Goal: Task Accomplishment & Management: Use online tool/utility

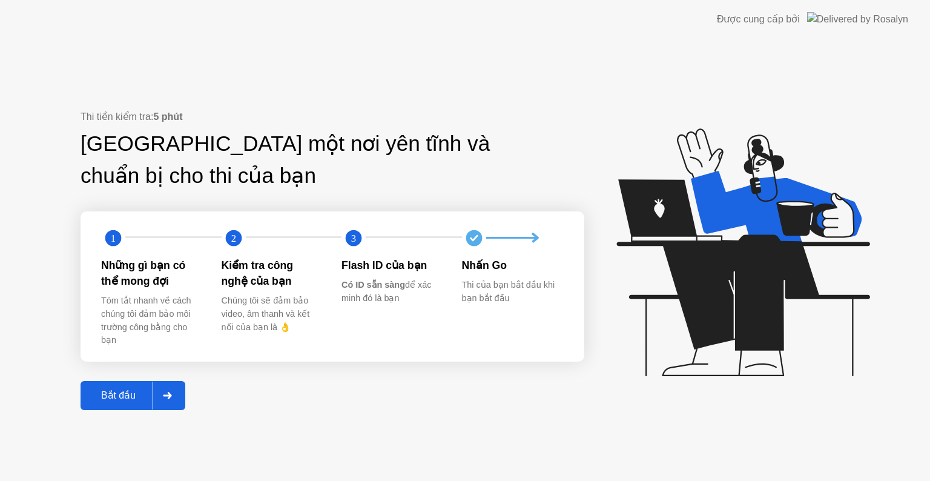
click at [176, 398] on div at bounding box center [167, 396] width 29 height 28
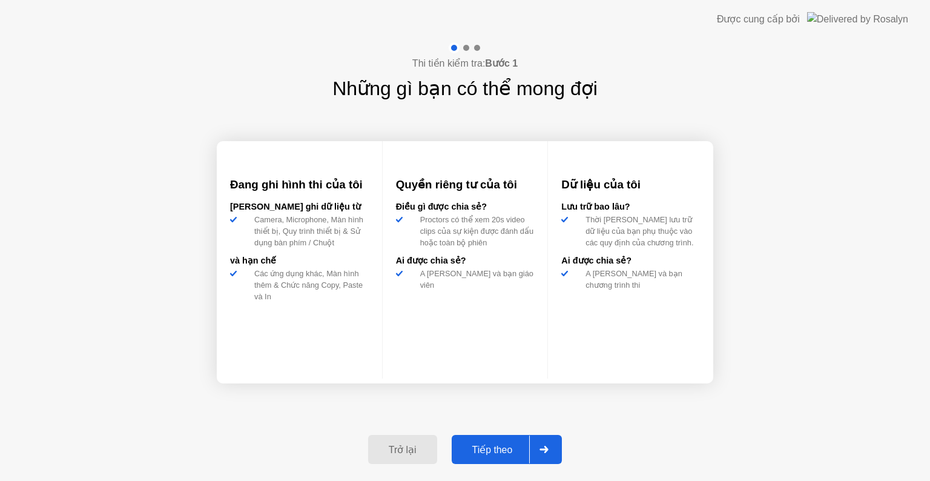
click at [501, 456] on div "Tiếp theo" at bounding box center [493, 450] width 75 height 12
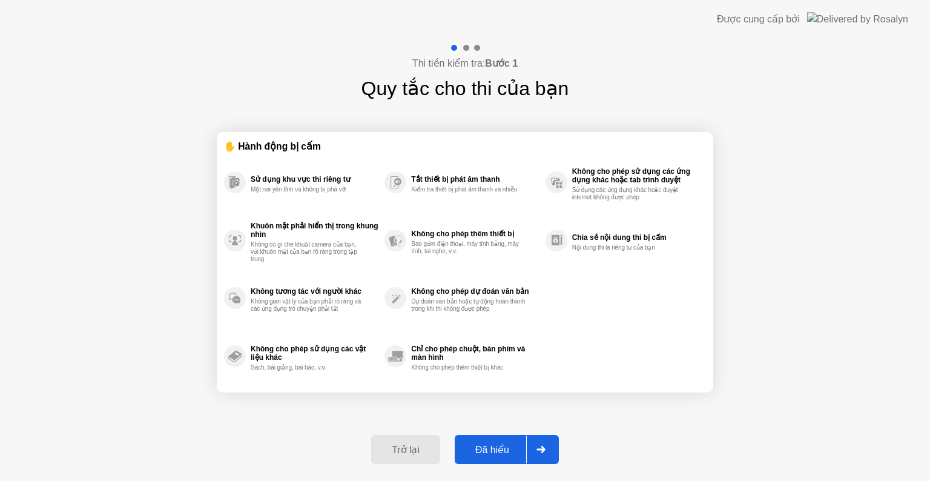
click at [502, 453] on div "Đã hiểu" at bounding box center [493, 450] width 68 height 12
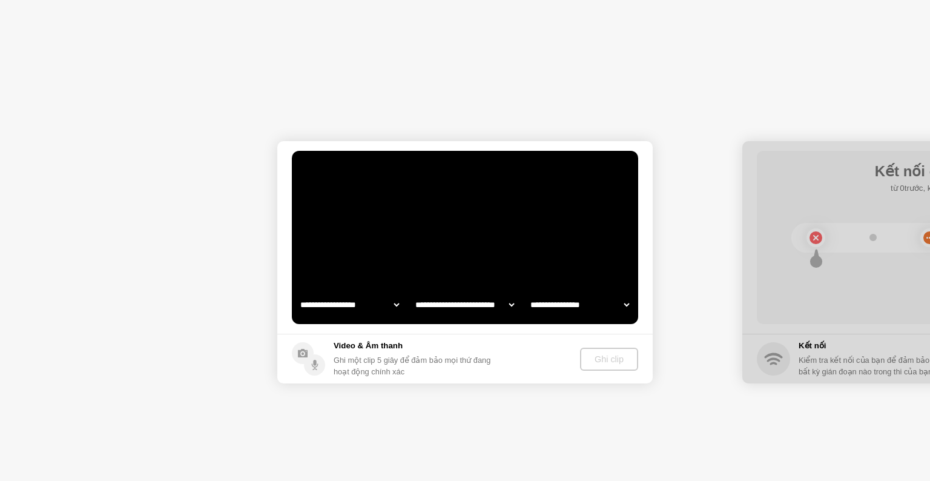
select select "**********"
select select "*******"
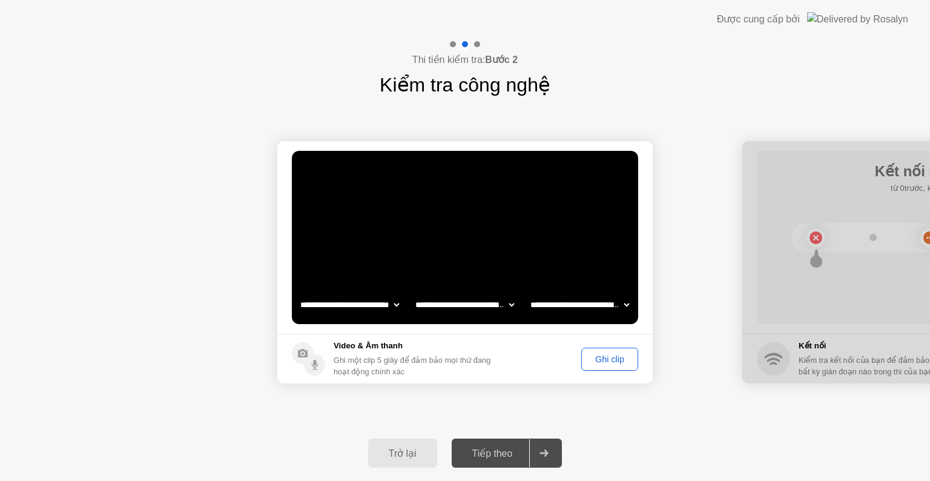
click at [606, 363] on div "Ghi clip" at bounding box center [610, 359] width 48 height 10
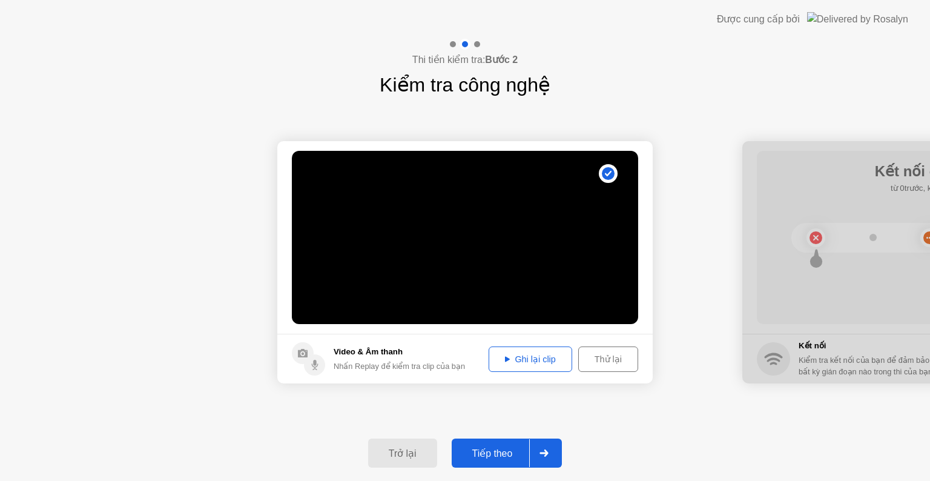
click at [489, 463] on button "Tiếp theo" at bounding box center [507, 453] width 111 height 29
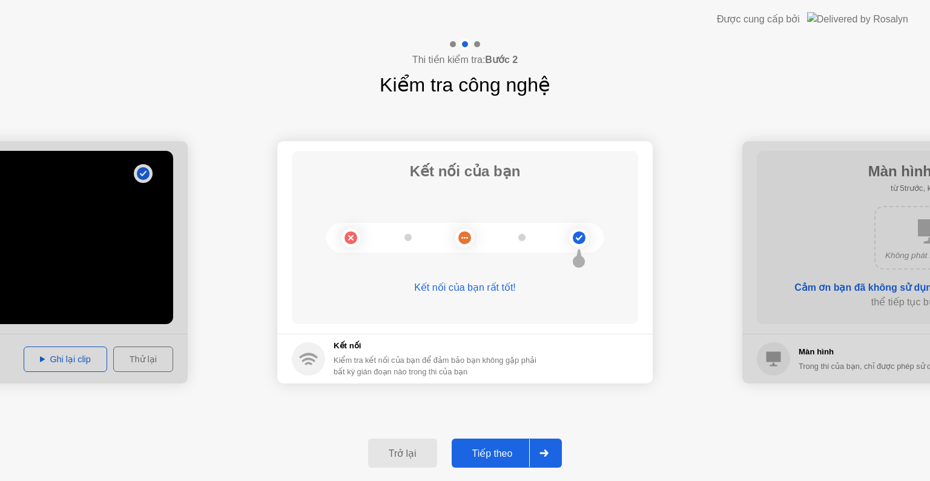
click at [472, 448] on div "Tiếp theo" at bounding box center [493, 454] width 75 height 12
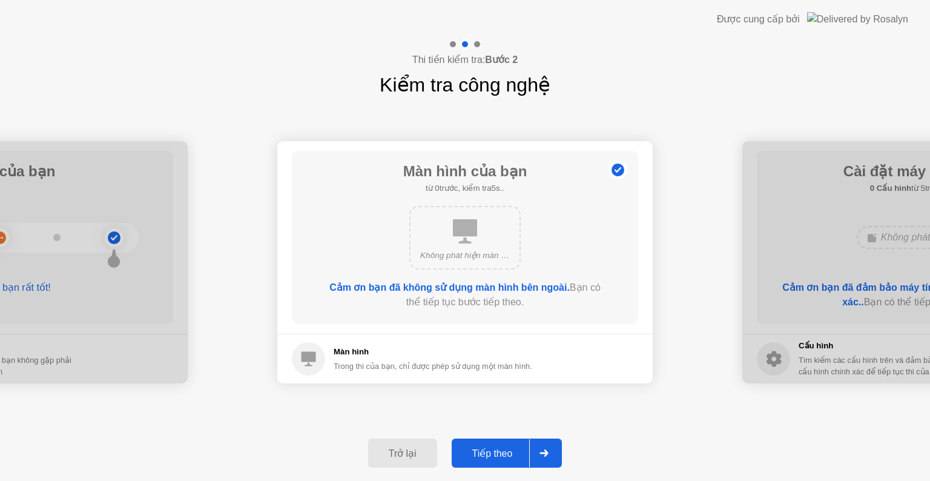
click at [482, 442] on button "Tiếp theo" at bounding box center [507, 453] width 111 height 29
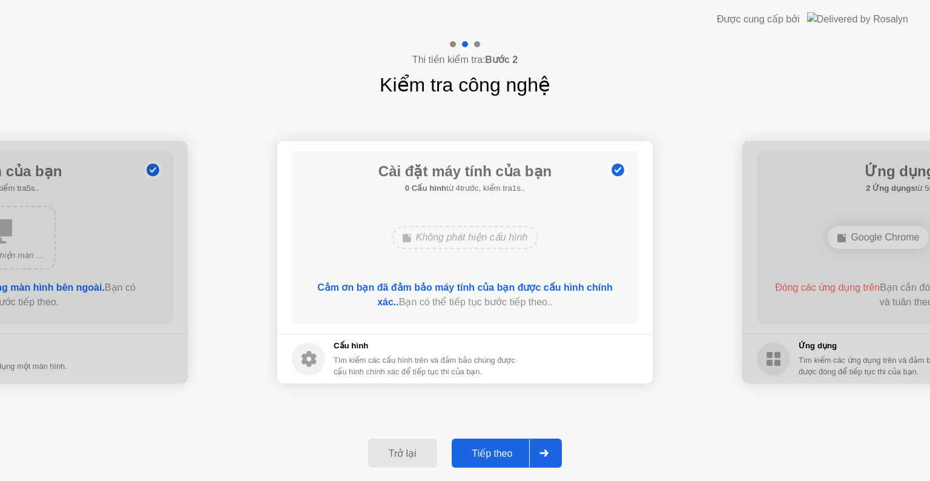
drag, startPoint x: 479, startPoint y: 471, endPoint x: 476, endPoint y: 465, distance: 6.6
click at [477, 470] on div "Trở lại Tiếp theo" at bounding box center [465, 453] width 930 height 56
click at [475, 459] on div "Tiếp theo" at bounding box center [493, 454] width 75 height 12
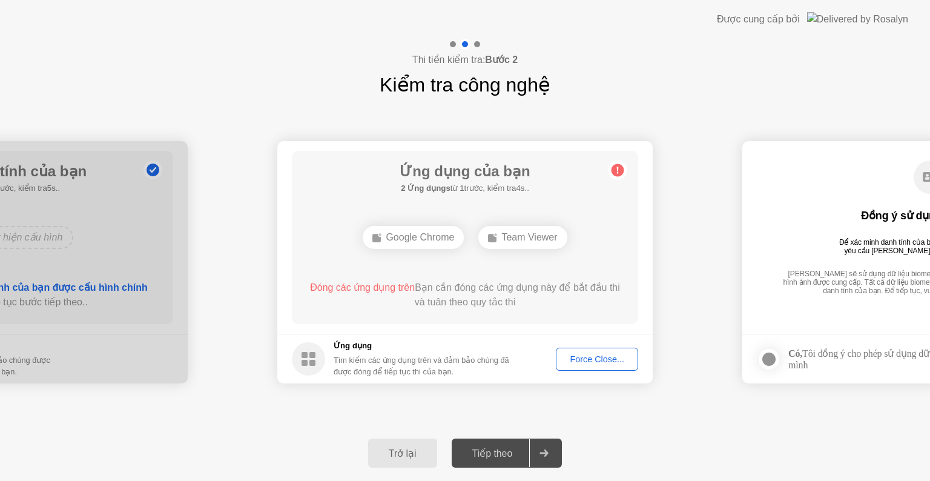
click at [588, 361] on div "Force Close..." at bounding box center [597, 359] width 74 height 10
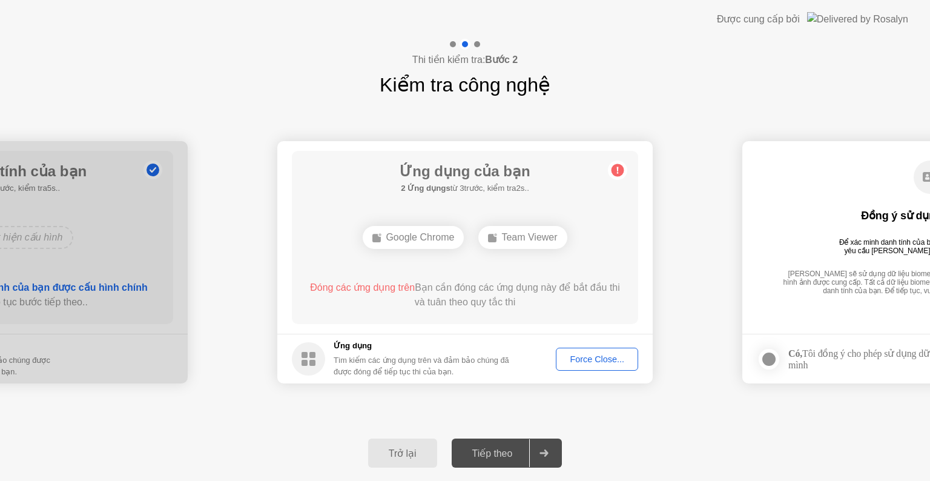
click at [588, 362] on div "Force Close..." at bounding box center [597, 359] width 74 height 10
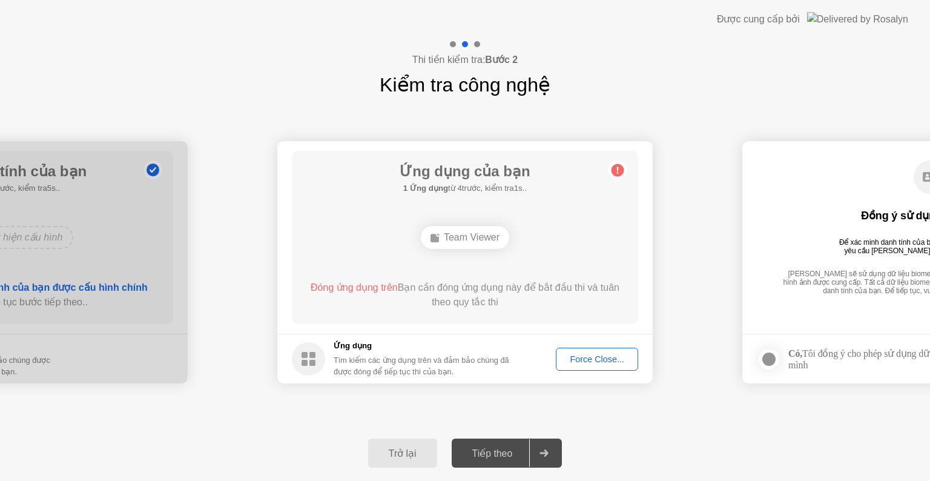
click at [489, 459] on div "Tiếp theo" at bounding box center [493, 454] width 75 height 12
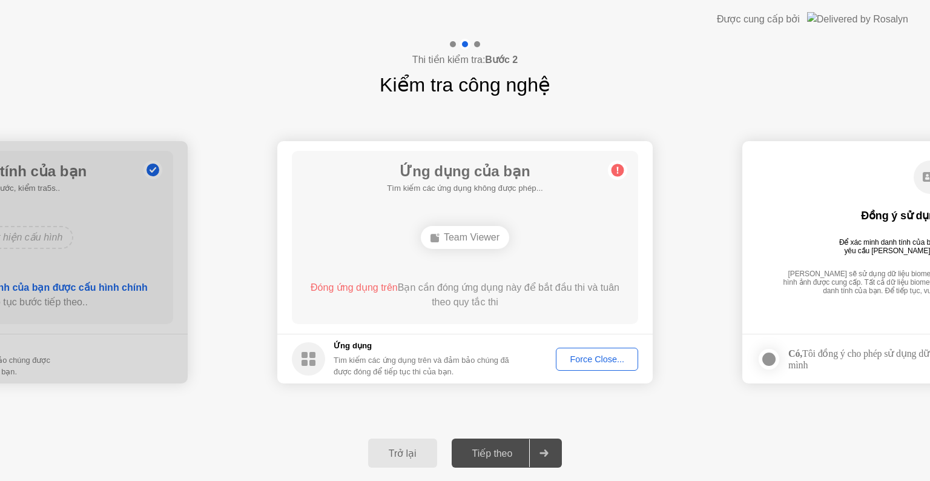
click at [489, 459] on div "Tiếp theo" at bounding box center [493, 454] width 75 height 12
click at [422, 448] on div "Trở lại" at bounding box center [403, 454] width 62 height 12
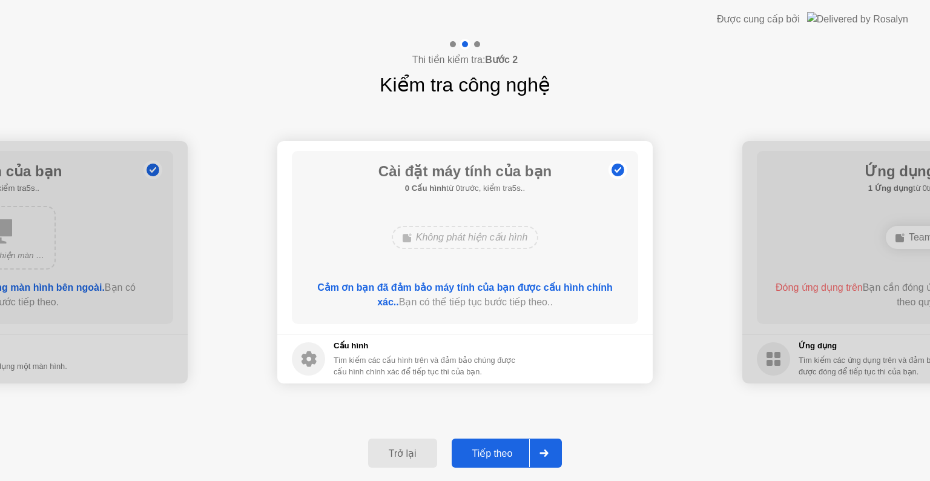
click at [478, 448] on div "Tiếp theo" at bounding box center [493, 454] width 75 height 12
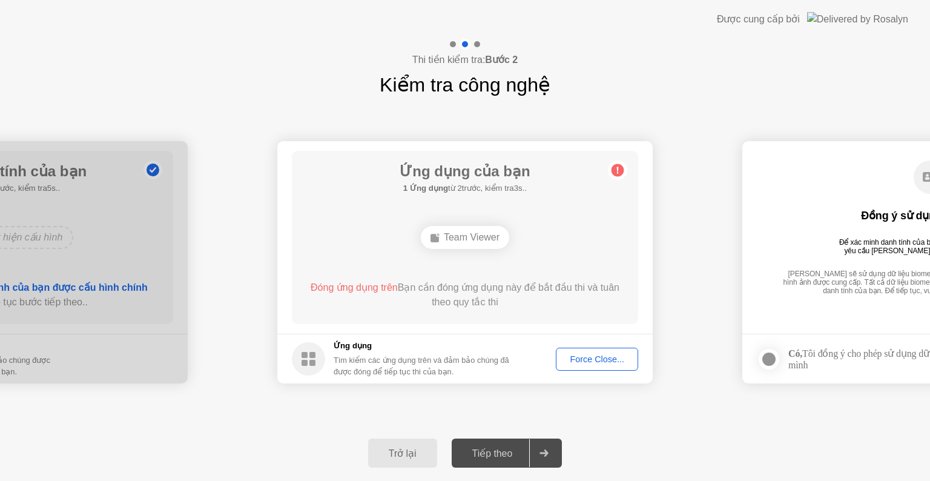
click at [595, 361] on div "Force Close..." at bounding box center [597, 359] width 74 height 10
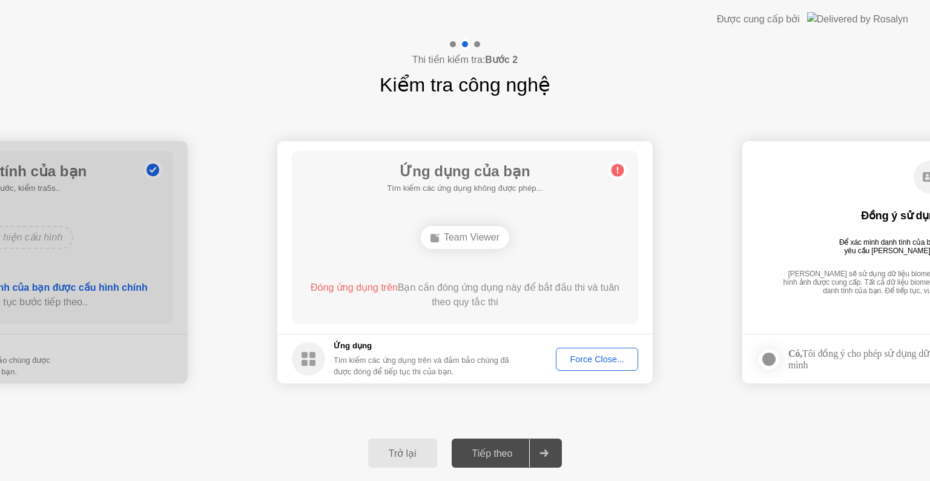
click at [576, 360] on div "Force Close..." at bounding box center [597, 359] width 74 height 10
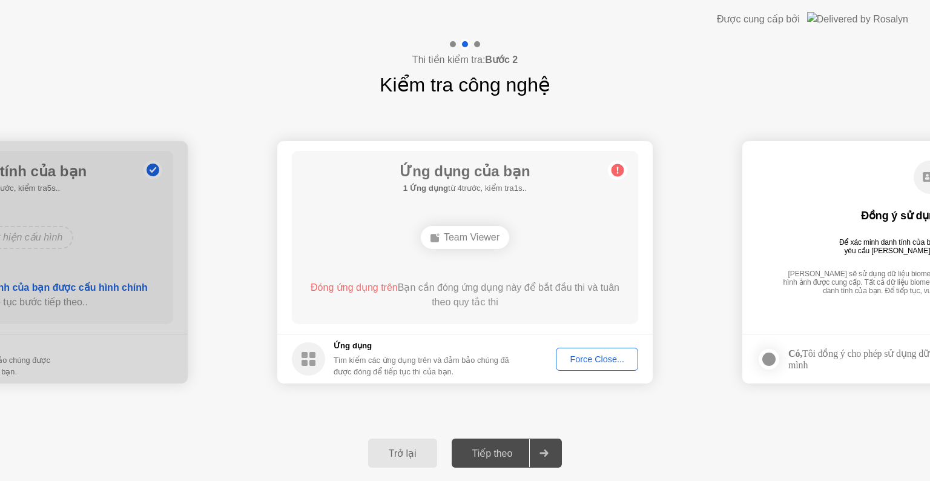
click at [579, 366] on button "Force Close..." at bounding box center [597, 359] width 82 height 23
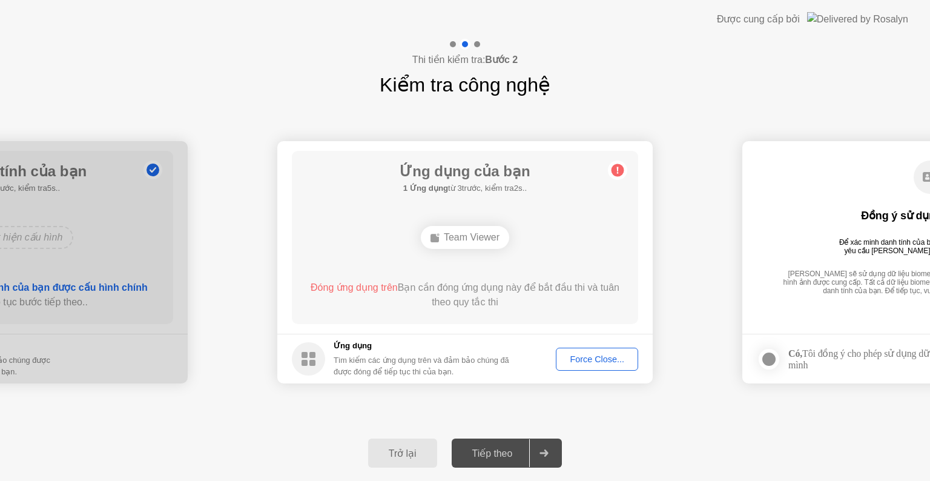
click at [594, 355] on div "Force Close..." at bounding box center [597, 359] width 74 height 10
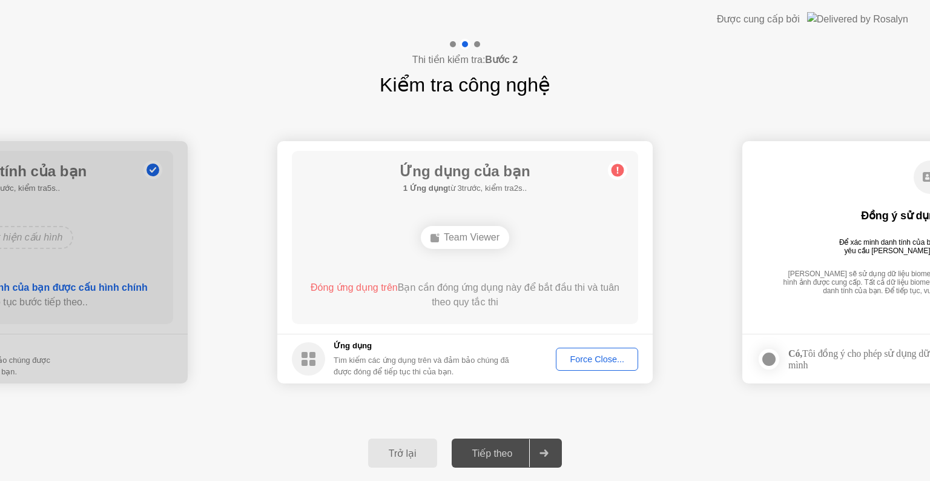
click at [394, 459] on div "Trở lại" at bounding box center [403, 454] width 62 height 12
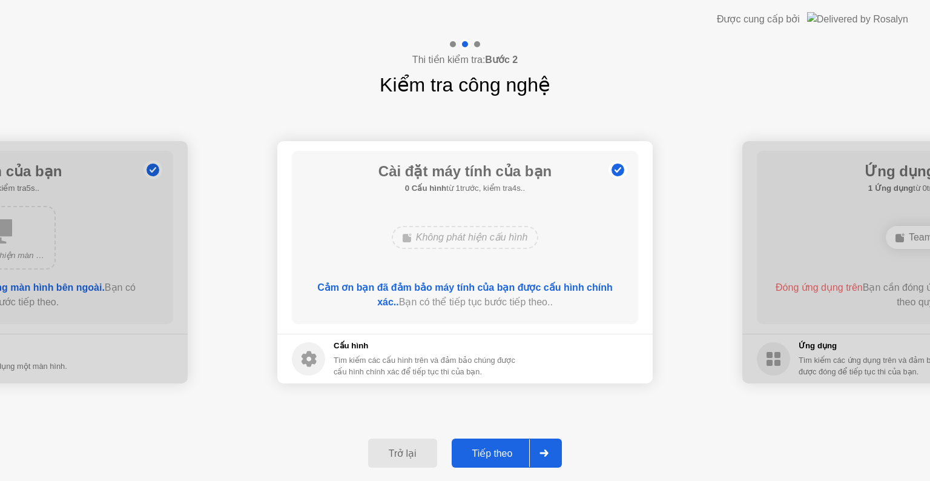
click at [500, 458] on div "Tiếp theo" at bounding box center [493, 454] width 75 height 12
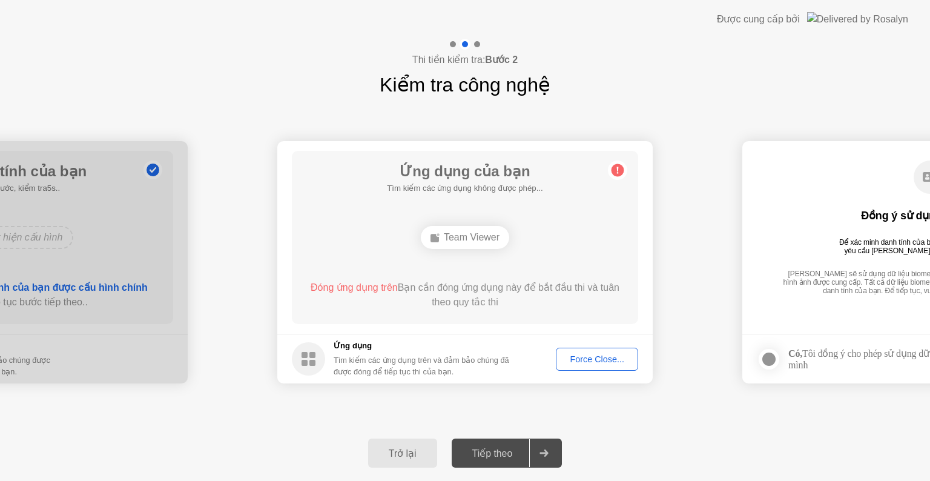
click at [592, 350] on button "Force Close..." at bounding box center [597, 359] width 82 height 23
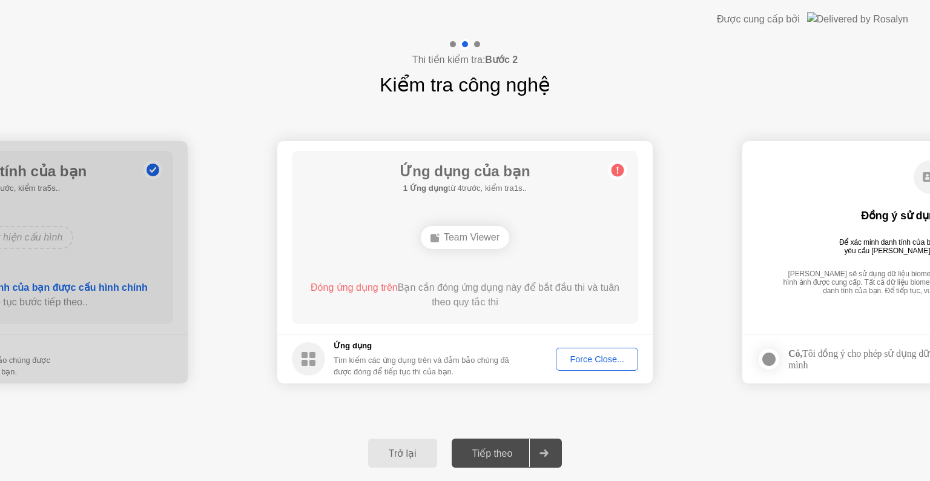
click at [396, 451] on div "Trở lại" at bounding box center [403, 454] width 62 height 12
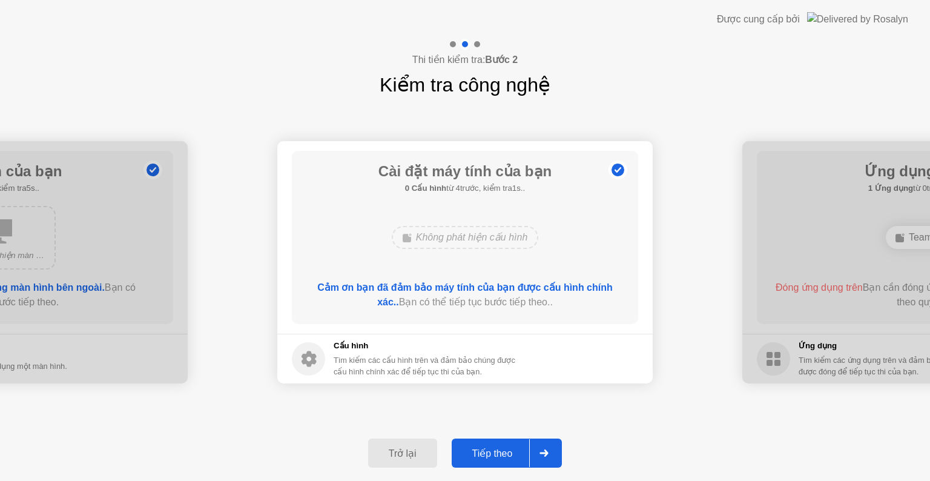
click at [555, 459] on div at bounding box center [543, 453] width 29 height 28
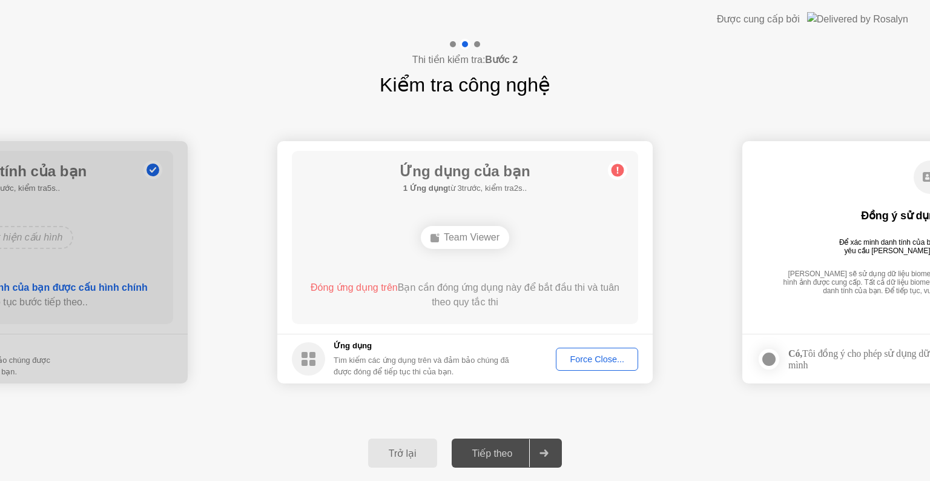
click at [423, 456] on div "Trở lại" at bounding box center [403, 454] width 62 height 12
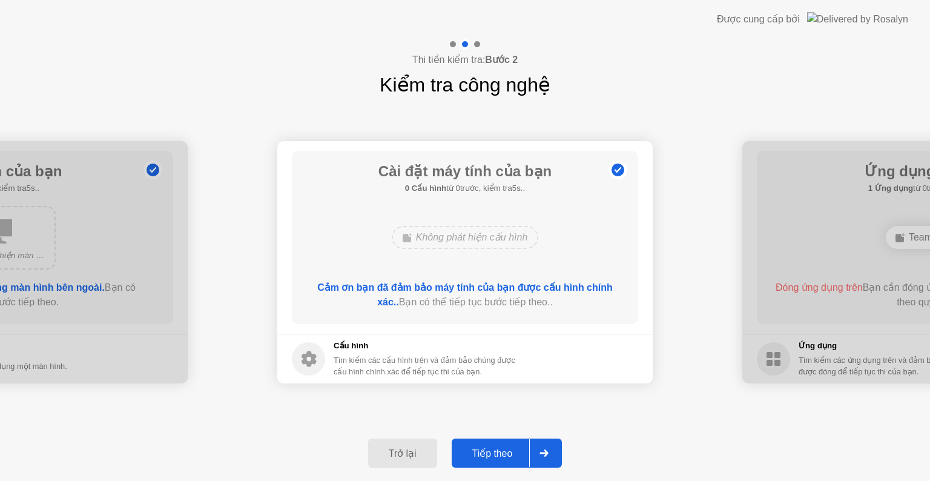
click at [554, 457] on div at bounding box center [543, 453] width 29 height 28
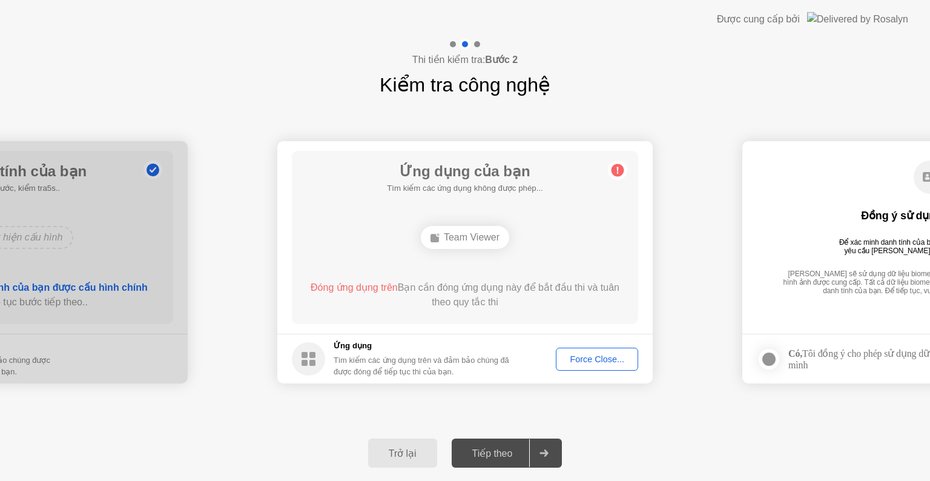
click at [585, 360] on div "Force Close..." at bounding box center [597, 359] width 74 height 10
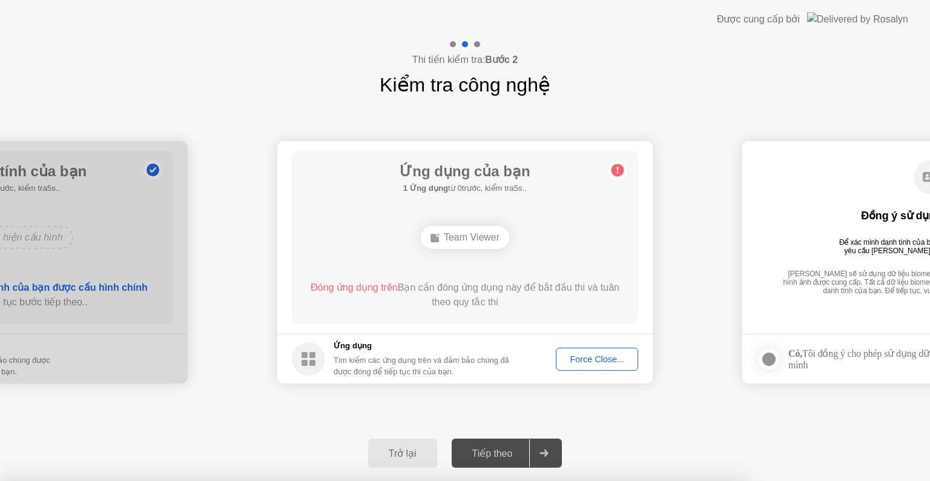
click at [611, 480] on div at bounding box center [465, 481] width 930 height 0
